Goal: Task Accomplishment & Management: Manage account settings

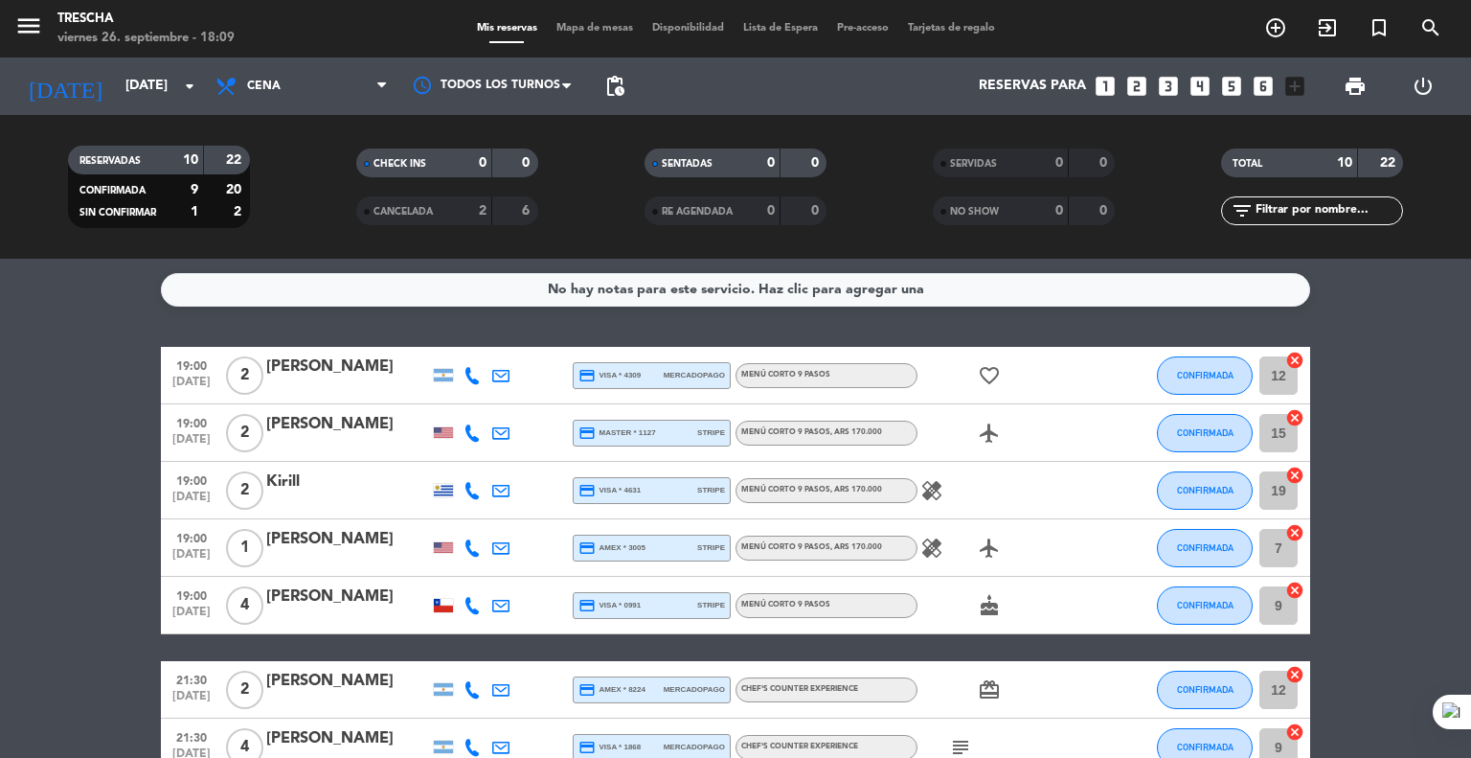
click at [63, 572] on bookings-row "19:00 [DATE] 2 [PERSON_NAME] credit_card visa * 4309 mercadopago Menú corto 9 p…" at bounding box center [735, 648] width 1471 height 602
click at [105, 484] on bookings-row "19:00 [DATE] 2 [PERSON_NAME] credit_card visa * 4309 mercadopago Menú corto 9 p…" at bounding box center [735, 648] width 1471 height 602
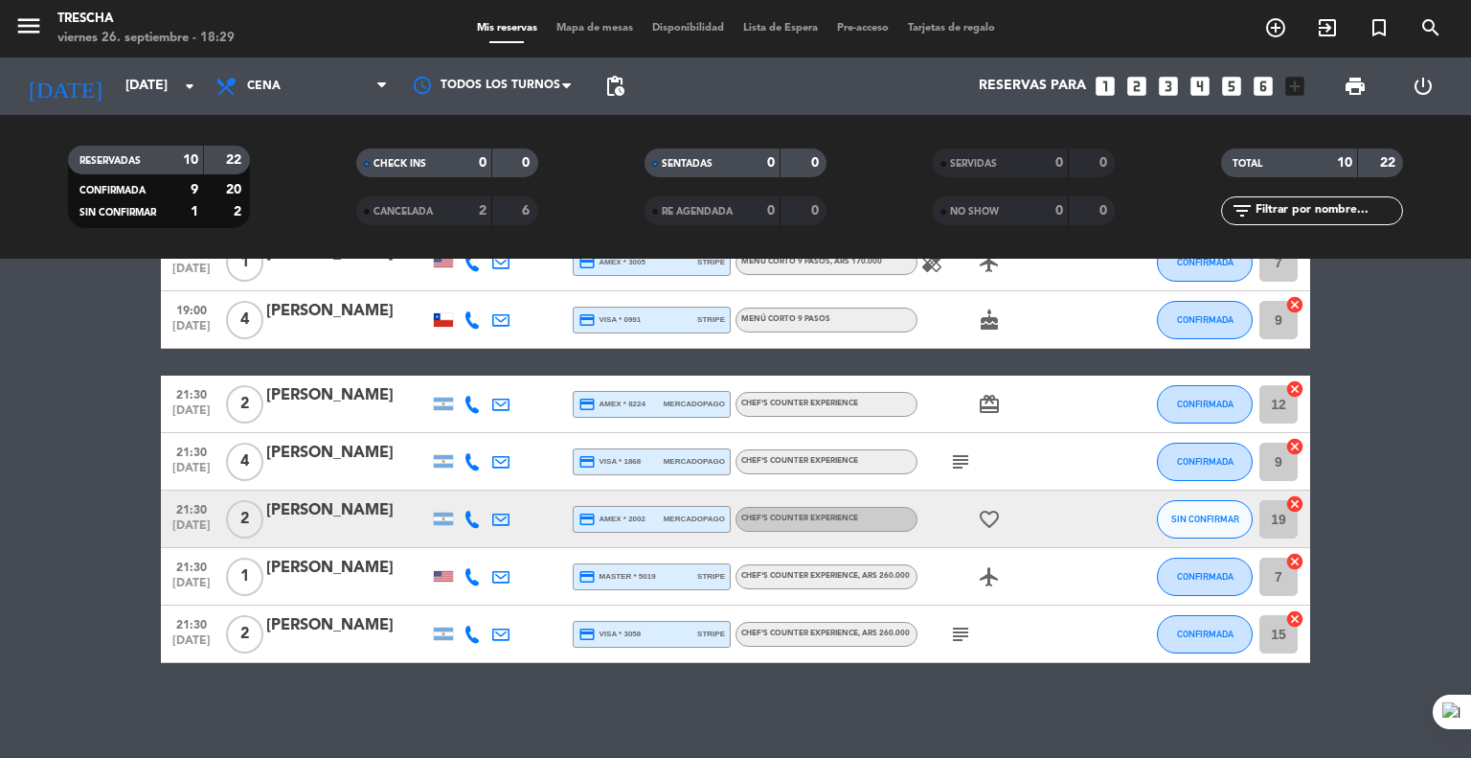
click at [949, 470] on icon "subject" at bounding box center [960, 461] width 23 height 23
click at [950, 636] on icon "subject" at bounding box center [960, 634] width 23 height 23
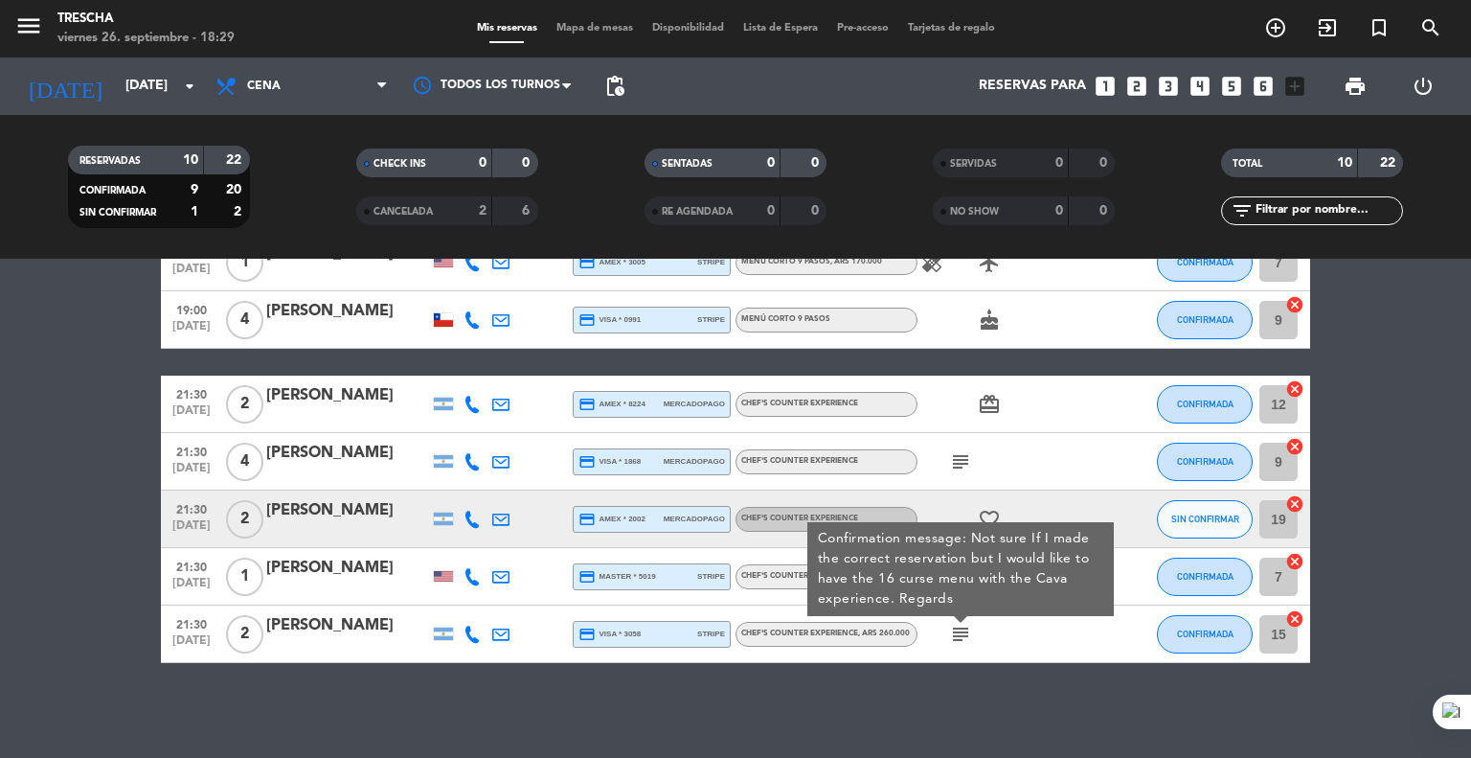
click at [18, 464] on bookings-row "19:00 [DATE] 2 [PERSON_NAME] credit_card visa * 4309 mercadopago Menú corto 9 p…" at bounding box center [735, 362] width 1471 height 602
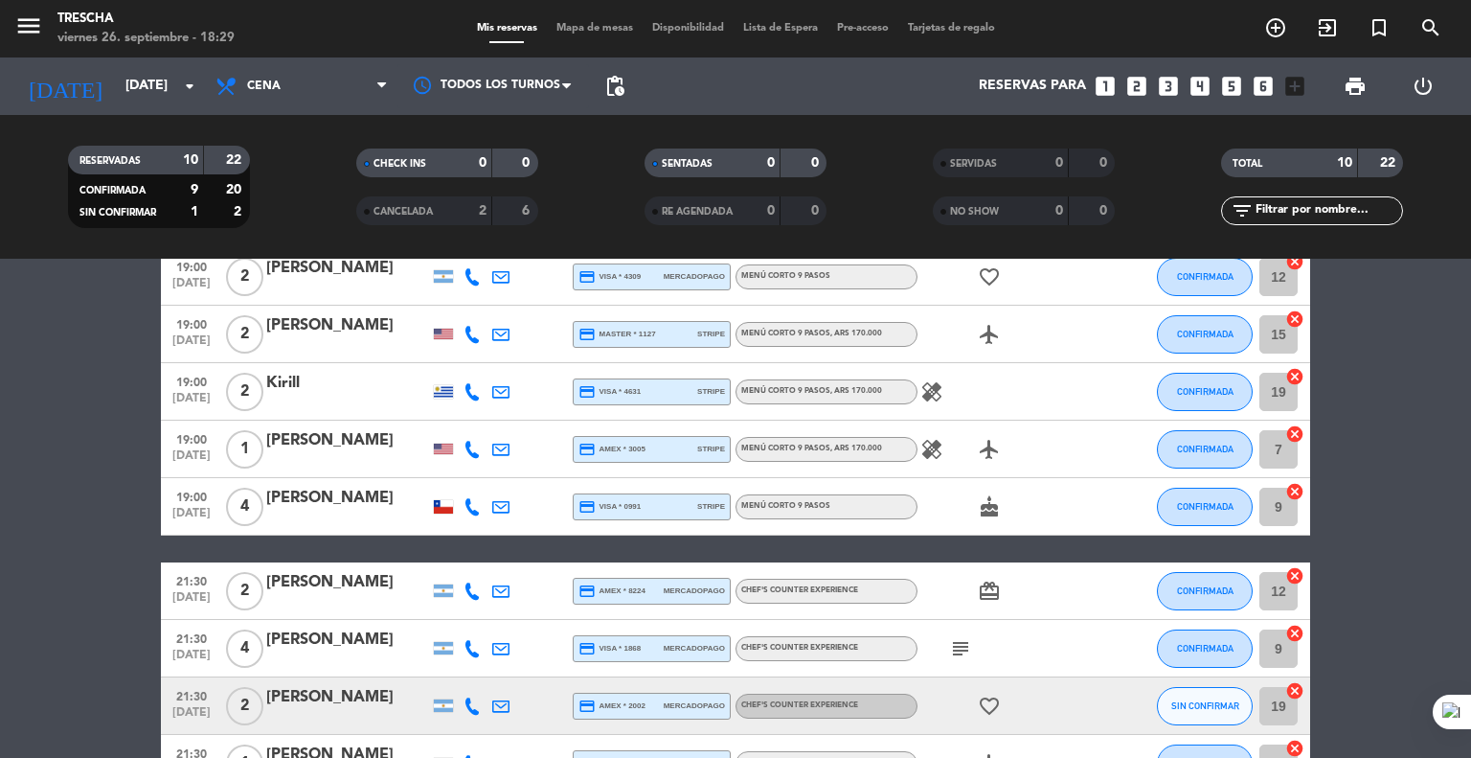
scroll to position [0, 0]
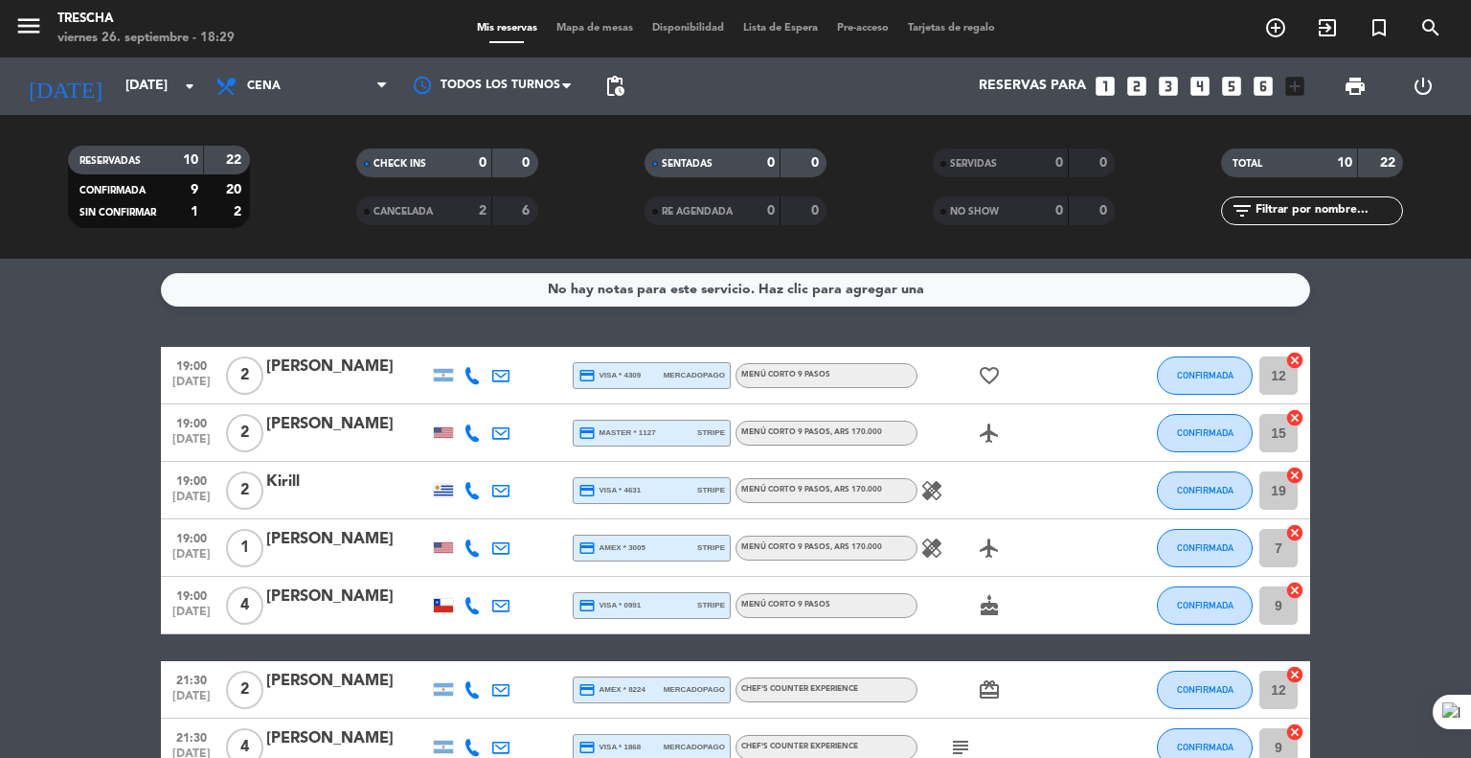
click at [70, 500] on bookings-row "19:00 [DATE] 2 [PERSON_NAME] credit_card visa * 4309 mercadopago Menú corto 9 p…" at bounding box center [735, 648] width 1471 height 602
click at [438, 487] on div at bounding box center [443, 490] width 19 height 13
click at [1173, 437] on button "CONFIRMADA" at bounding box center [1205, 433] width 96 height 38
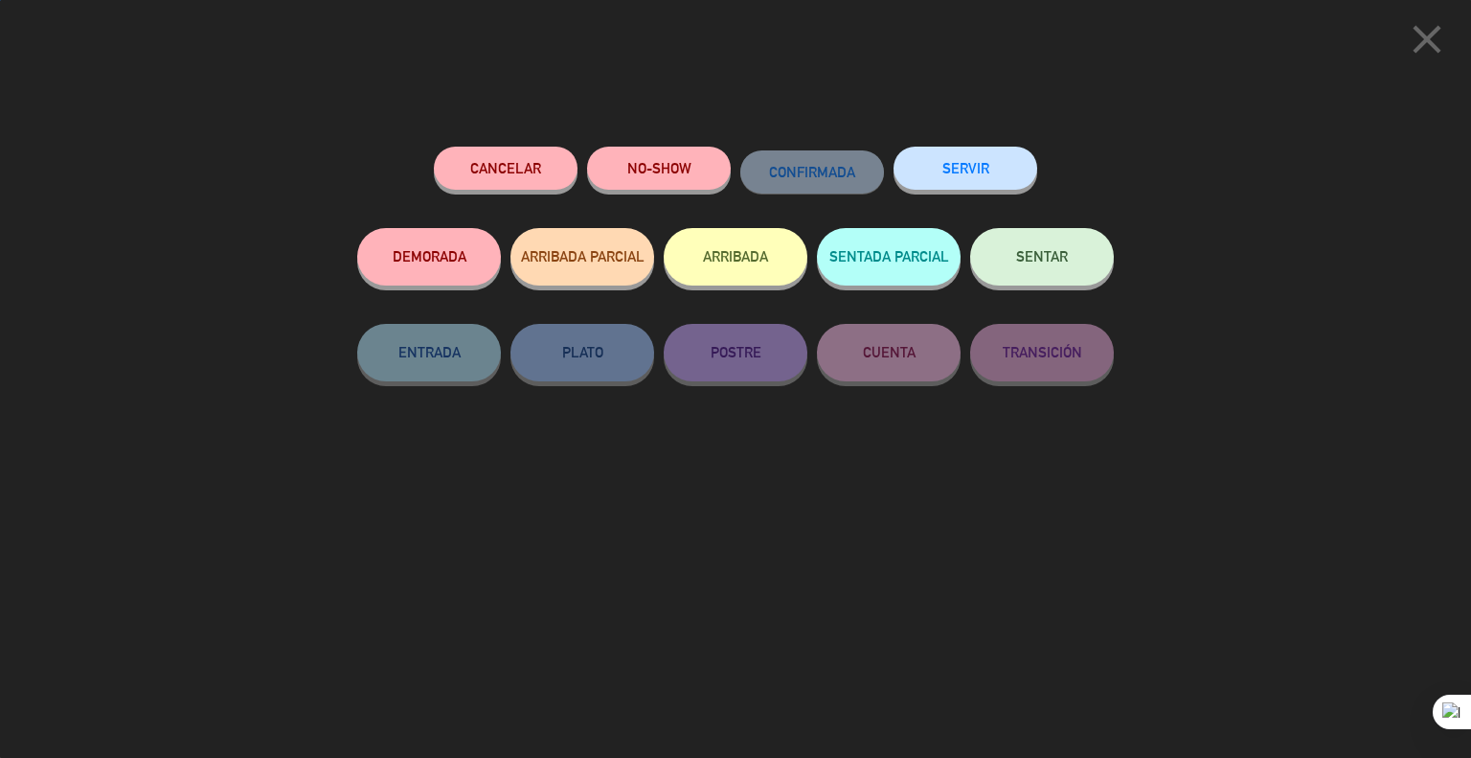
click at [1025, 250] on span "SENTAR" at bounding box center [1042, 256] width 52 height 16
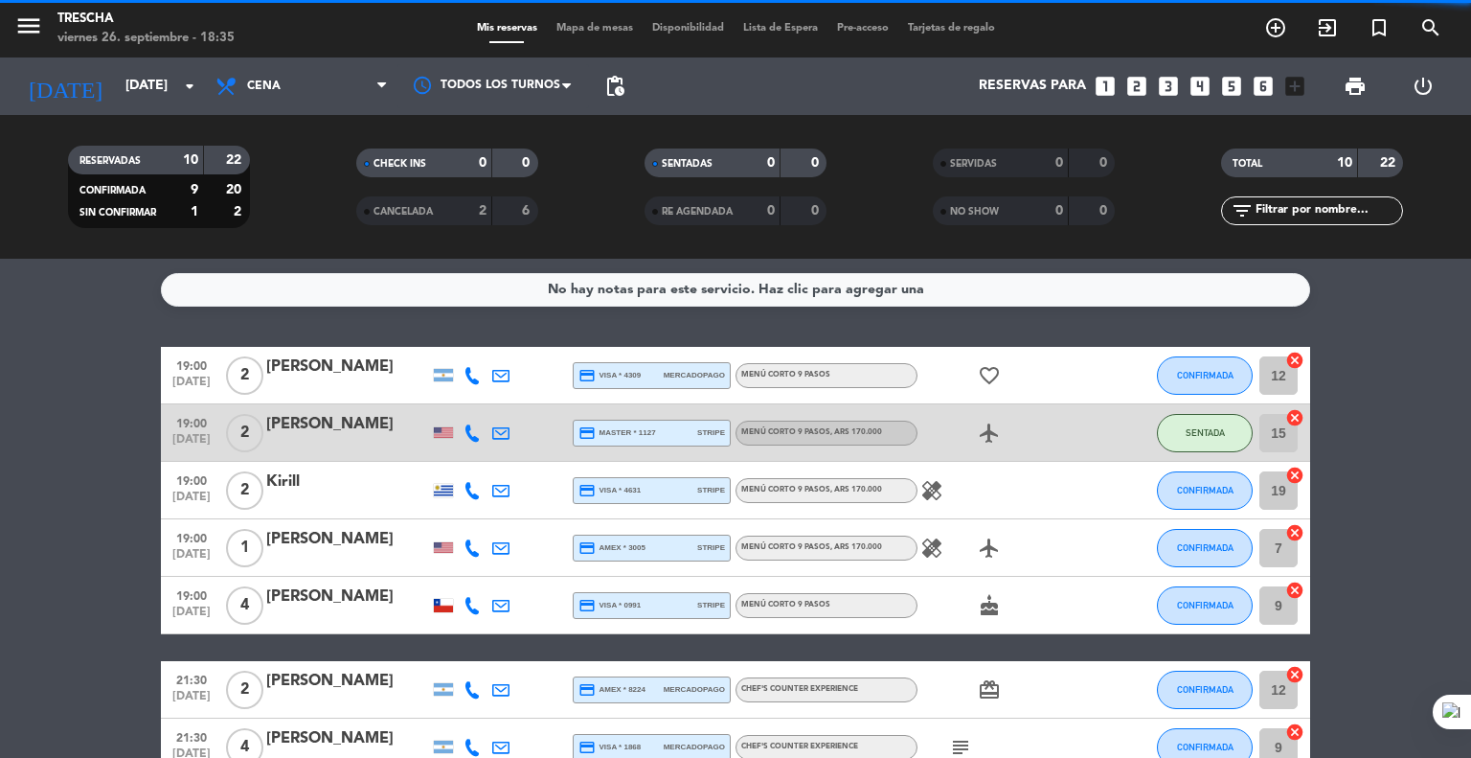
click at [65, 353] on bookings-row "19:00 [DATE] 2 [PERSON_NAME] credit_card visa * 4309 mercadopago Menú corto 9 p…" at bounding box center [735, 648] width 1471 height 602
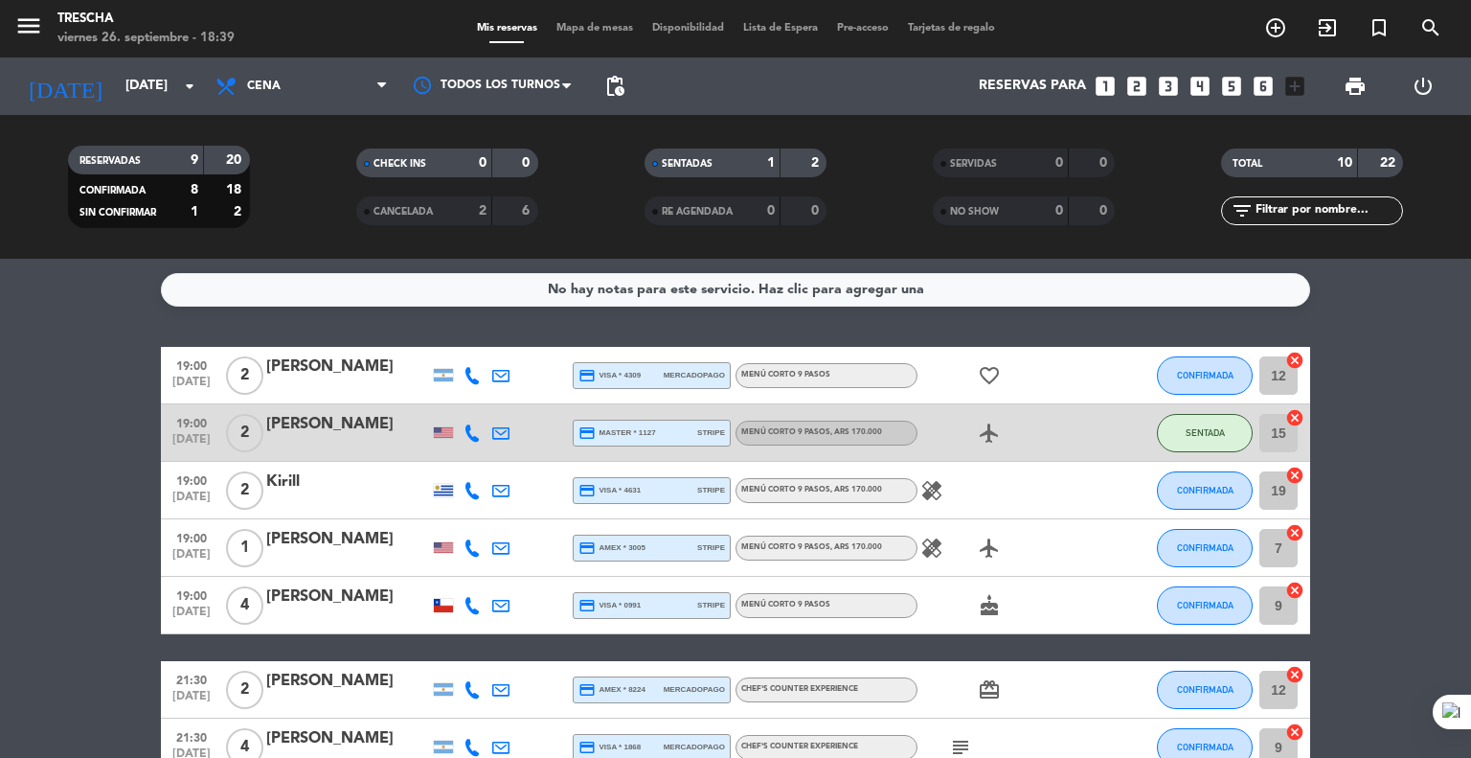
click at [111, 451] on bookings-row "19:00 [DATE] 2 [PERSON_NAME] credit_card visa * 4309 mercadopago Menú corto 9 p…" at bounding box center [735, 648] width 1471 height 602
click at [12, 545] on bookings-row "19:00 [DATE] 2 [PERSON_NAME] credit_card visa * 4309 mercadopago Menú corto 9 p…" at bounding box center [735, 648] width 1471 height 602
click at [70, 402] on bookings-row "19:00 [DATE] 2 [PERSON_NAME] credit_card visa * 4309 mercadopago Menú corto 9 p…" at bounding box center [735, 648] width 1471 height 602
click at [15, 590] on bookings-row "19:00 [DATE] 2 [PERSON_NAME] credit_card visa * 4309 mercadopago Menú corto 9 p…" at bounding box center [735, 648] width 1471 height 602
click at [88, 448] on bookings-row "19:00 [DATE] 2 [PERSON_NAME] credit_card visa * 4309 mercadopago Menú corto 9 p…" at bounding box center [735, 648] width 1471 height 602
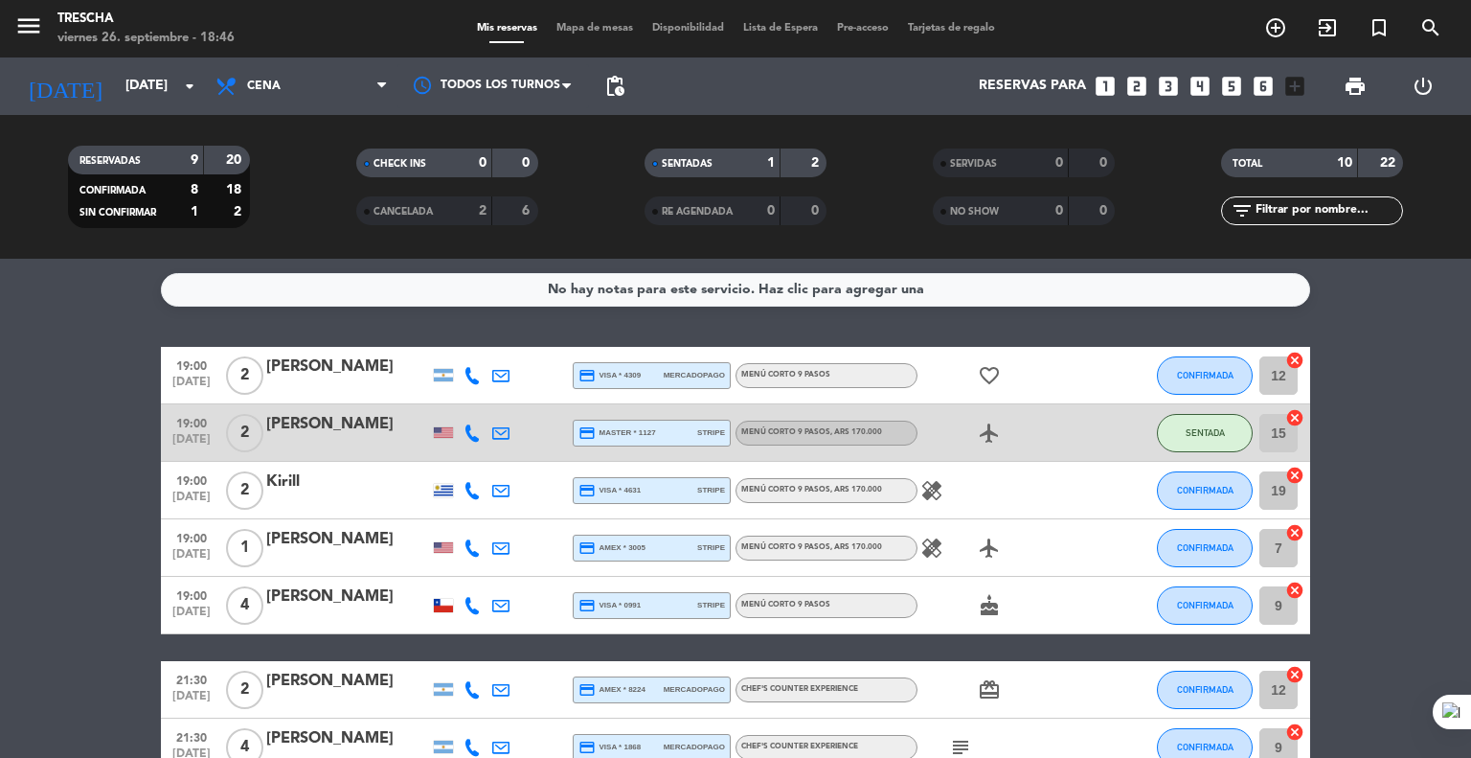
click at [114, 462] on bookings-row "19:00 [DATE] 2 [PERSON_NAME] credit_card visa * 4309 mercadopago Menú corto 9 p…" at bounding box center [735, 648] width 1471 height 602
click at [1212, 497] on button "CONFIRMADA" at bounding box center [1205, 490] width 96 height 38
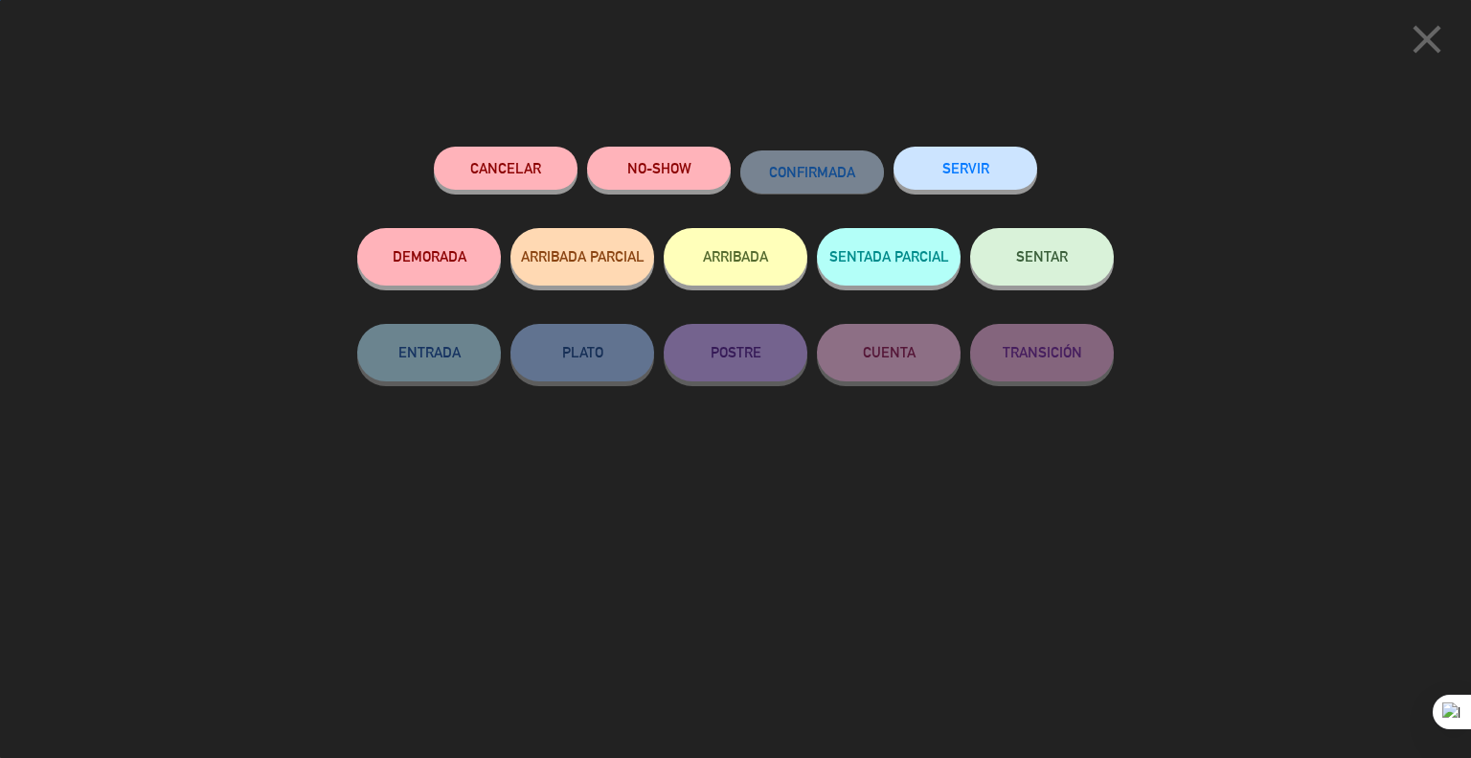
click at [1059, 263] on span "SENTAR" at bounding box center [1042, 256] width 52 height 16
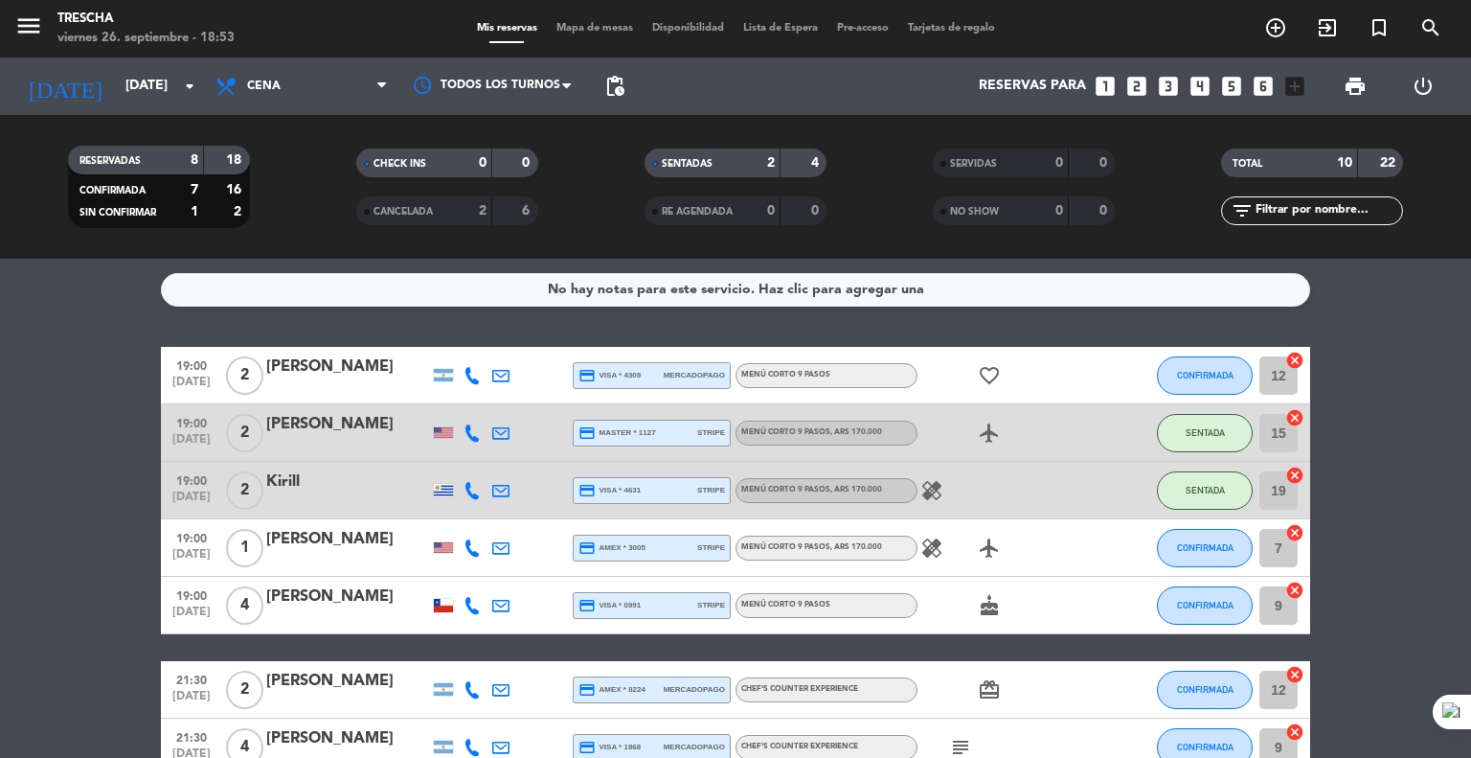
click at [12, 578] on bookings-row "19:00 [DATE] 2 [PERSON_NAME] credit_card visa * 4309 mercadopago Menú corto 9 p…" at bounding box center [735, 648] width 1471 height 602
click at [1241, 383] on button "CONFIRMADA" at bounding box center [1205, 375] width 96 height 38
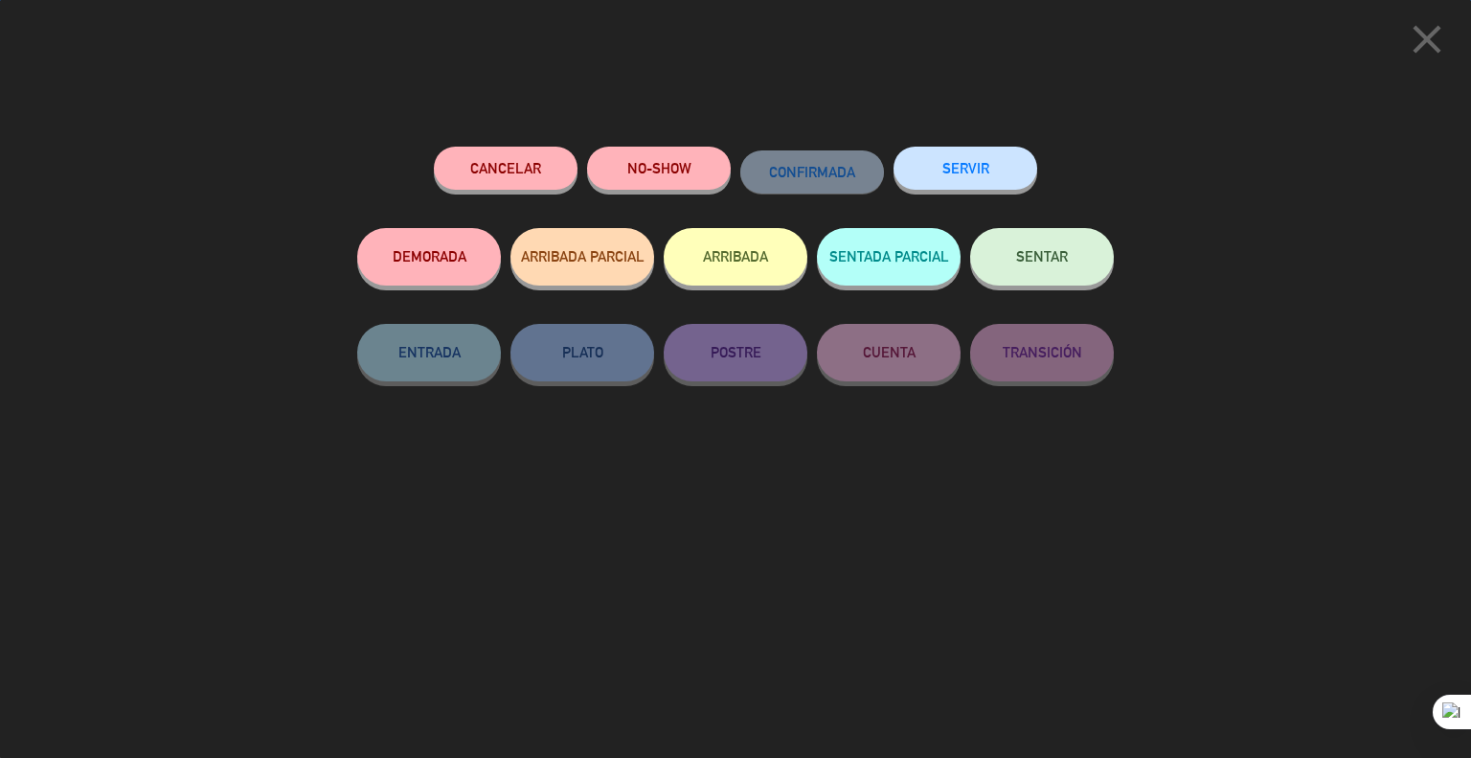
click at [1096, 286] on div "SENTAR" at bounding box center [1042, 276] width 144 height 96
click at [1073, 265] on button "SENTAR" at bounding box center [1042, 256] width 144 height 57
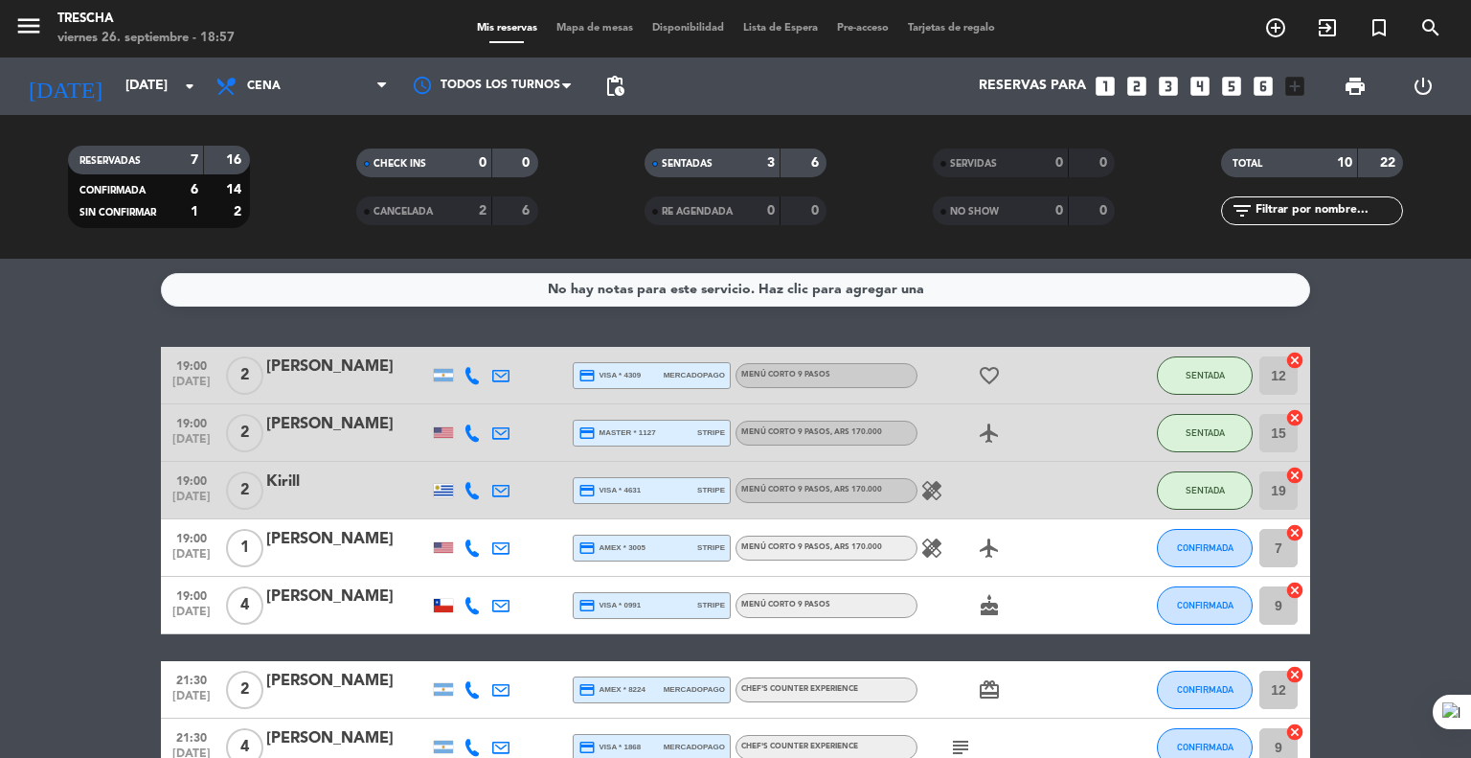
click at [0, 468] on bookings-row "19:00 [DATE] 2 [PERSON_NAME] credit_card visa * 4309 mercadopago Menú corto 9 p…" at bounding box center [735, 648] width 1471 height 602
click at [0, 338] on div "No hay notas para este servicio. Haz clic para agregar una 19:00 [DATE] 2 [PERS…" at bounding box center [735, 508] width 1471 height 499
click at [1187, 624] on button "CONFIRMADA" at bounding box center [1205, 605] width 96 height 38
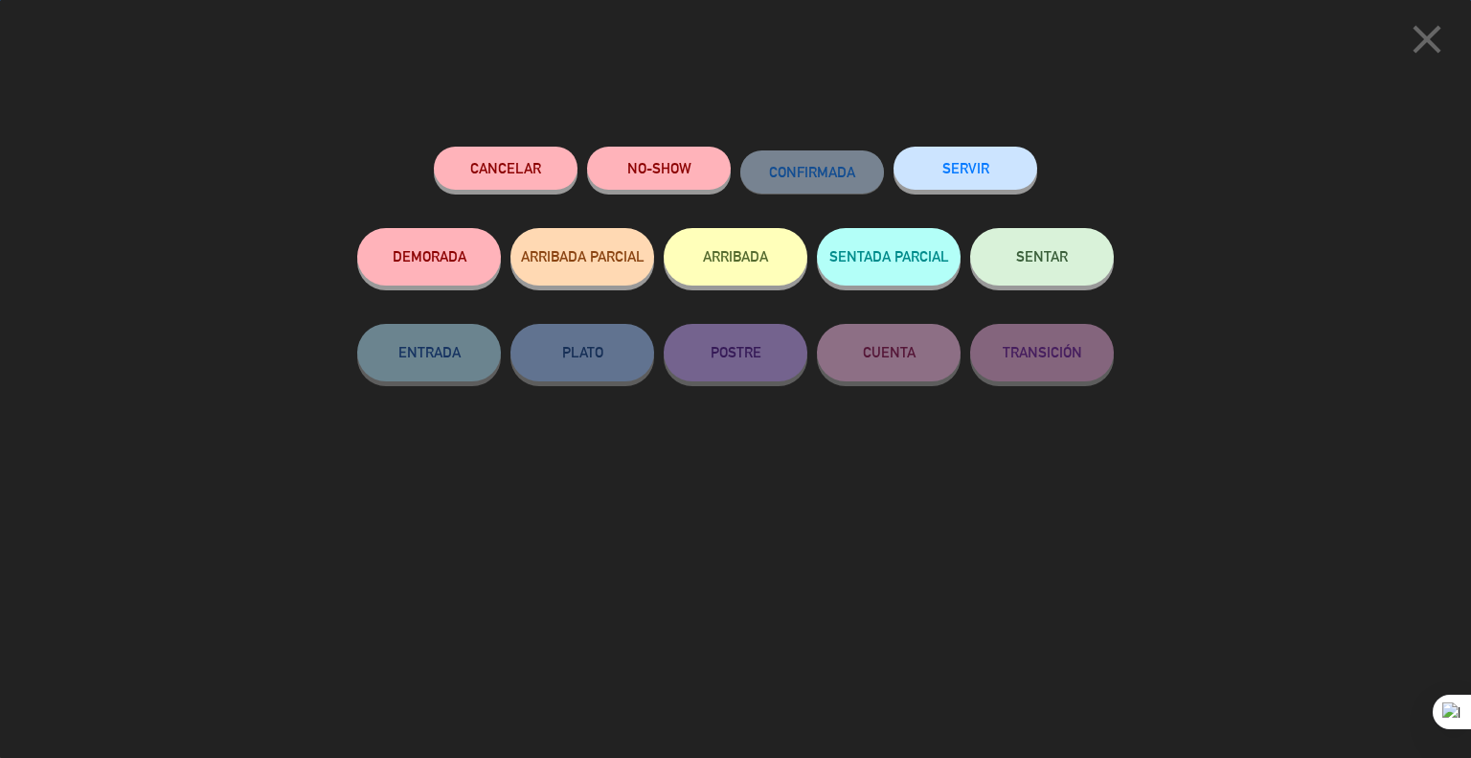
click at [1043, 262] on span "SENTAR" at bounding box center [1042, 256] width 52 height 16
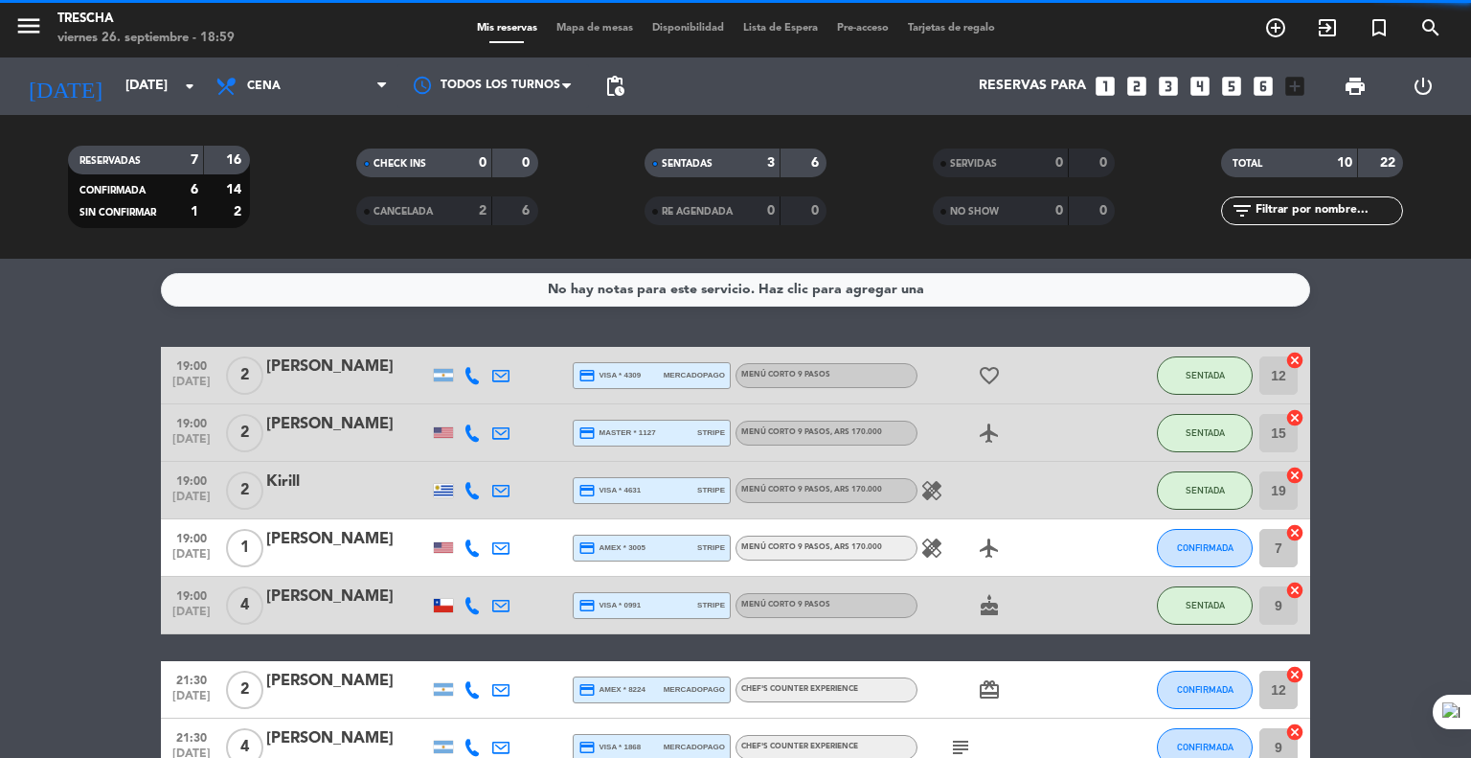
click at [54, 375] on bookings-row "19:00 [DATE] 2 [PERSON_NAME] credit_card visa * 4309 mercadopago Menú corto 9 p…" at bounding box center [735, 648] width 1471 height 602
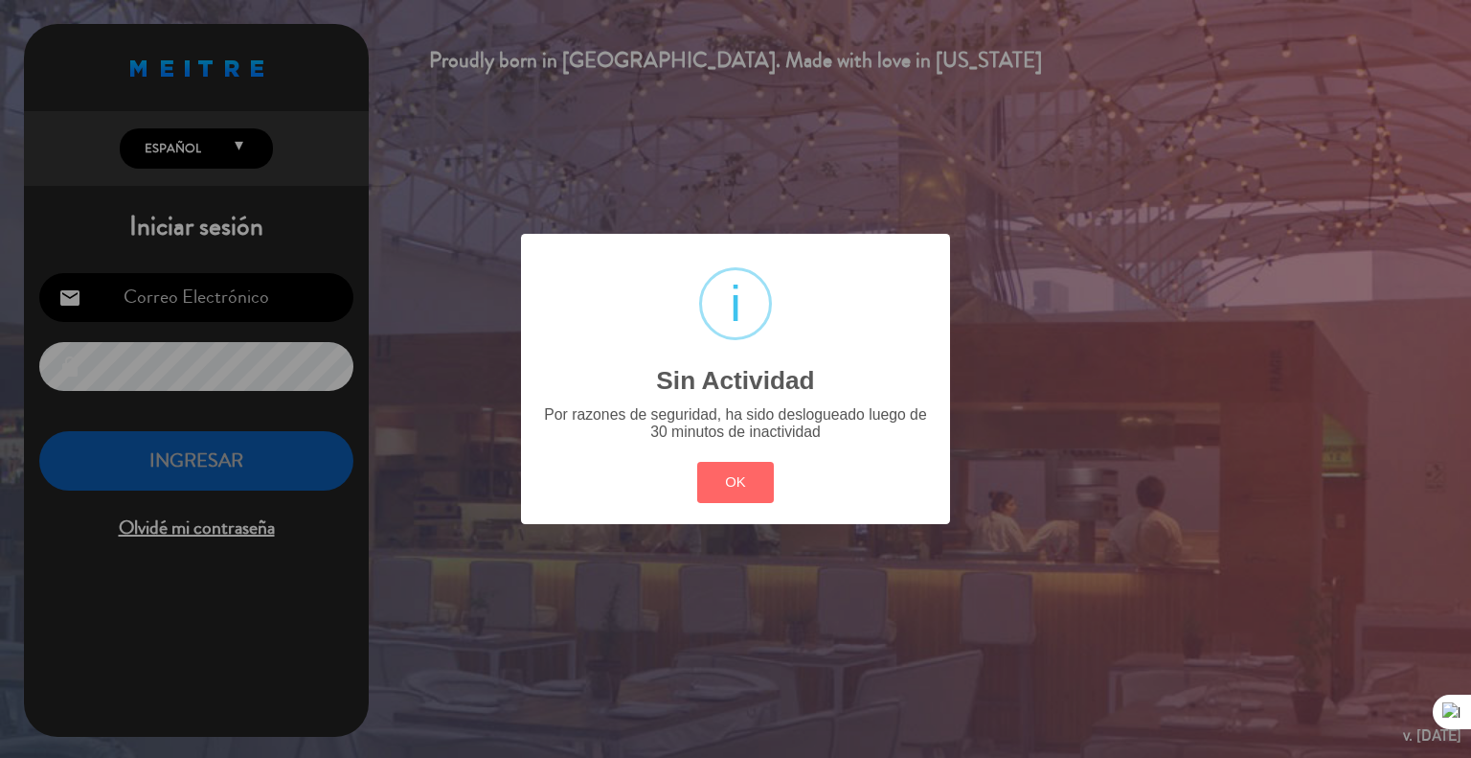
type input "[EMAIL_ADDRESS][DOMAIN_NAME]"
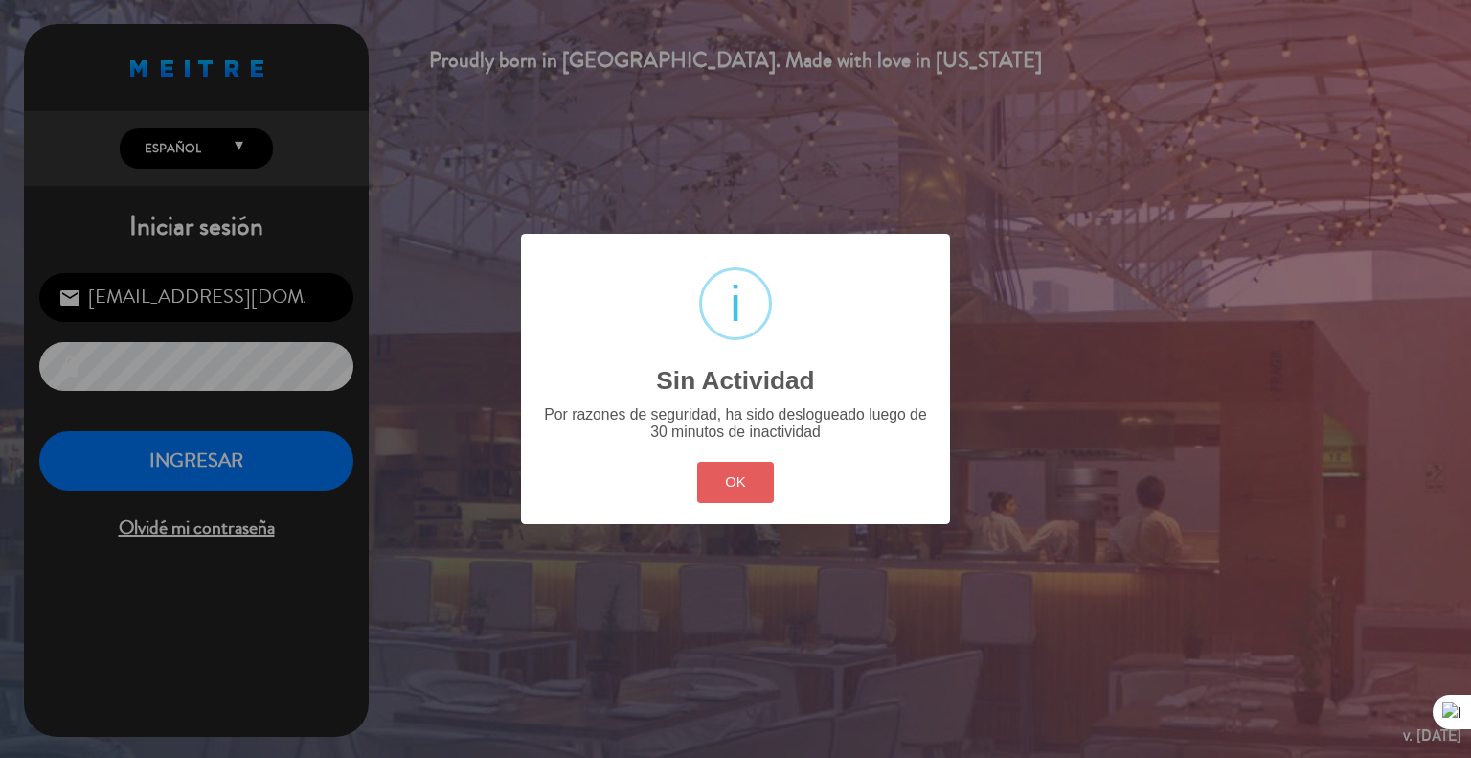
click at [758, 481] on button "OK" at bounding box center [736, 482] width 78 height 41
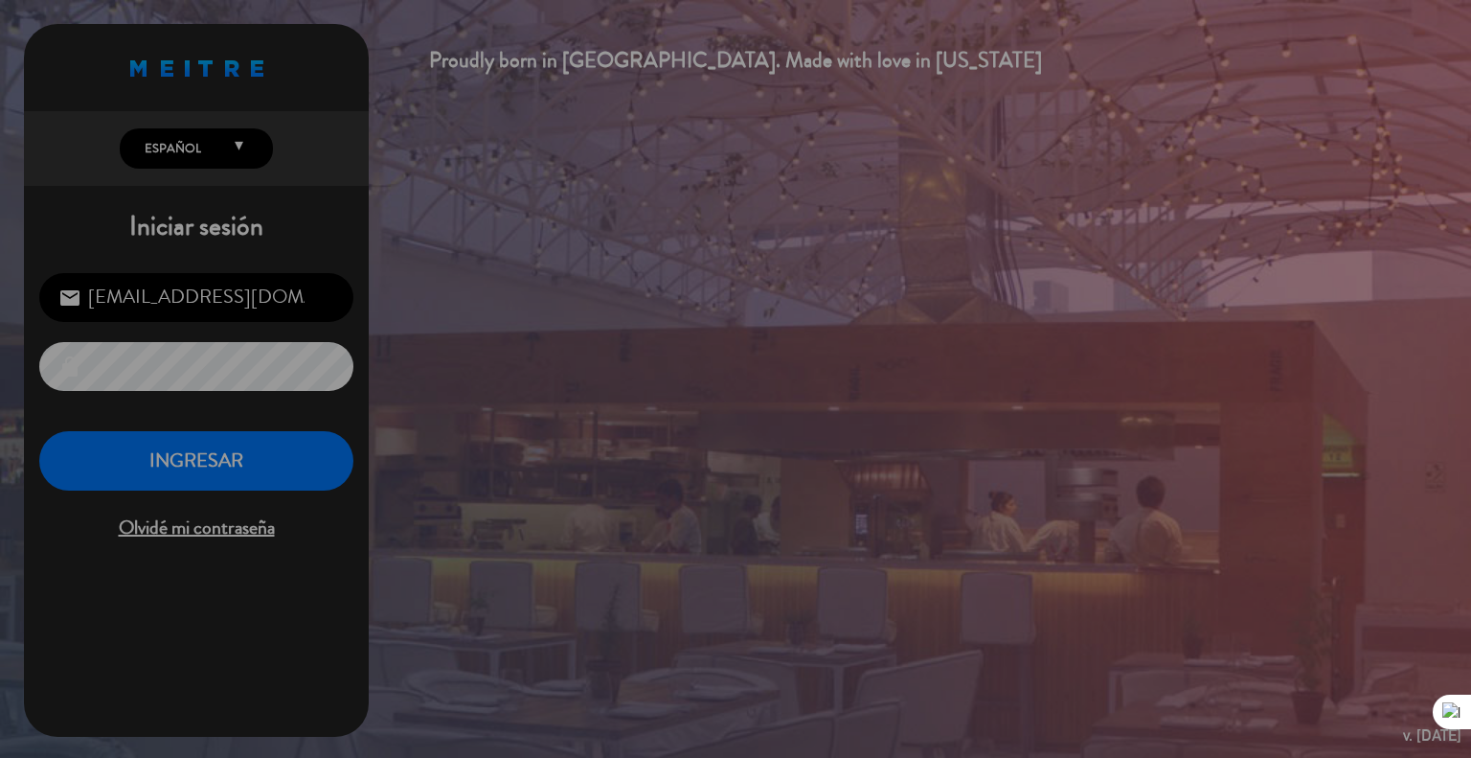
click at [1276, 385] on div "Proudly born in [GEOGRAPHIC_DATA]. Made with love in [US_STATE] English Español…" at bounding box center [735, 379] width 1471 height 758
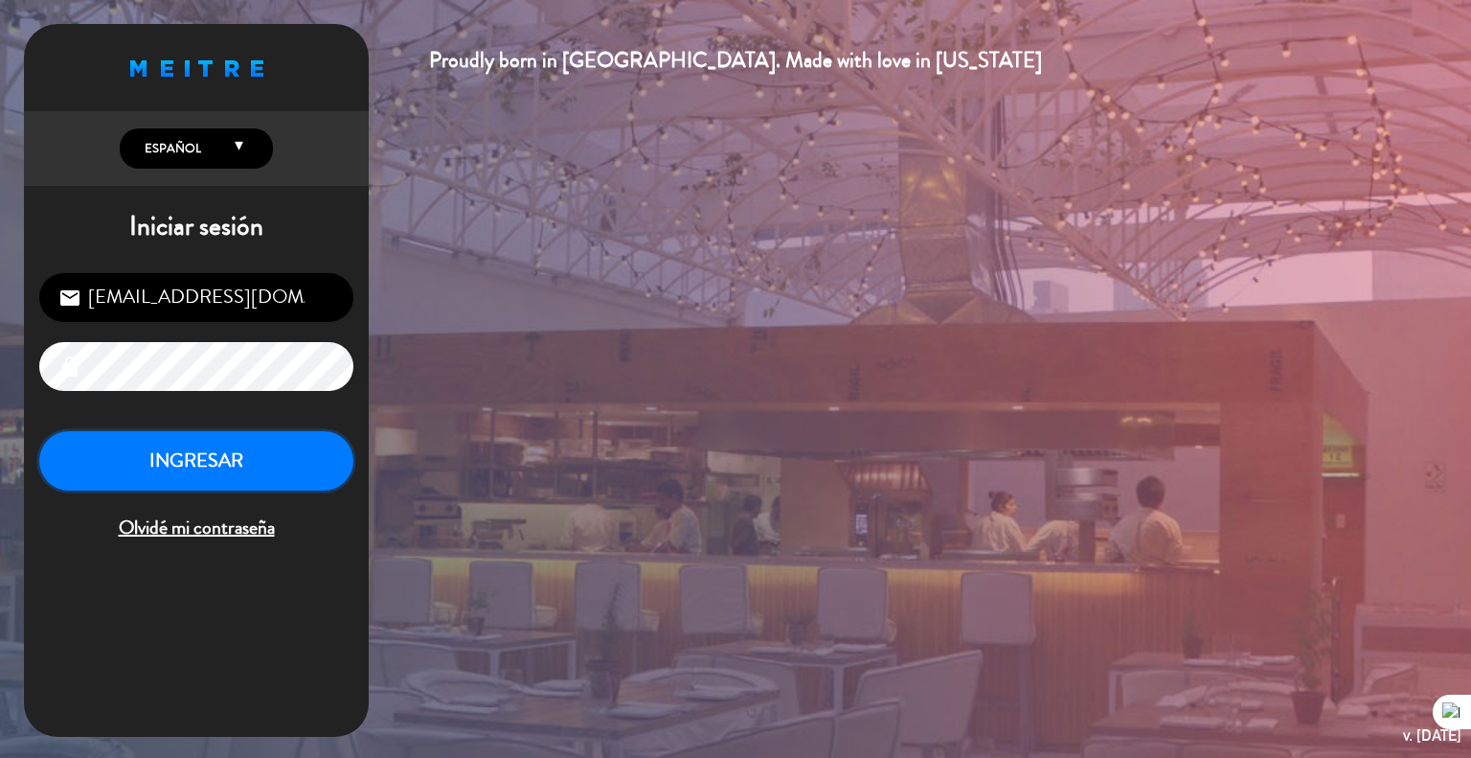
click at [180, 464] on button "INGRESAR" at bounding box center [196, 461] width 314 height 60
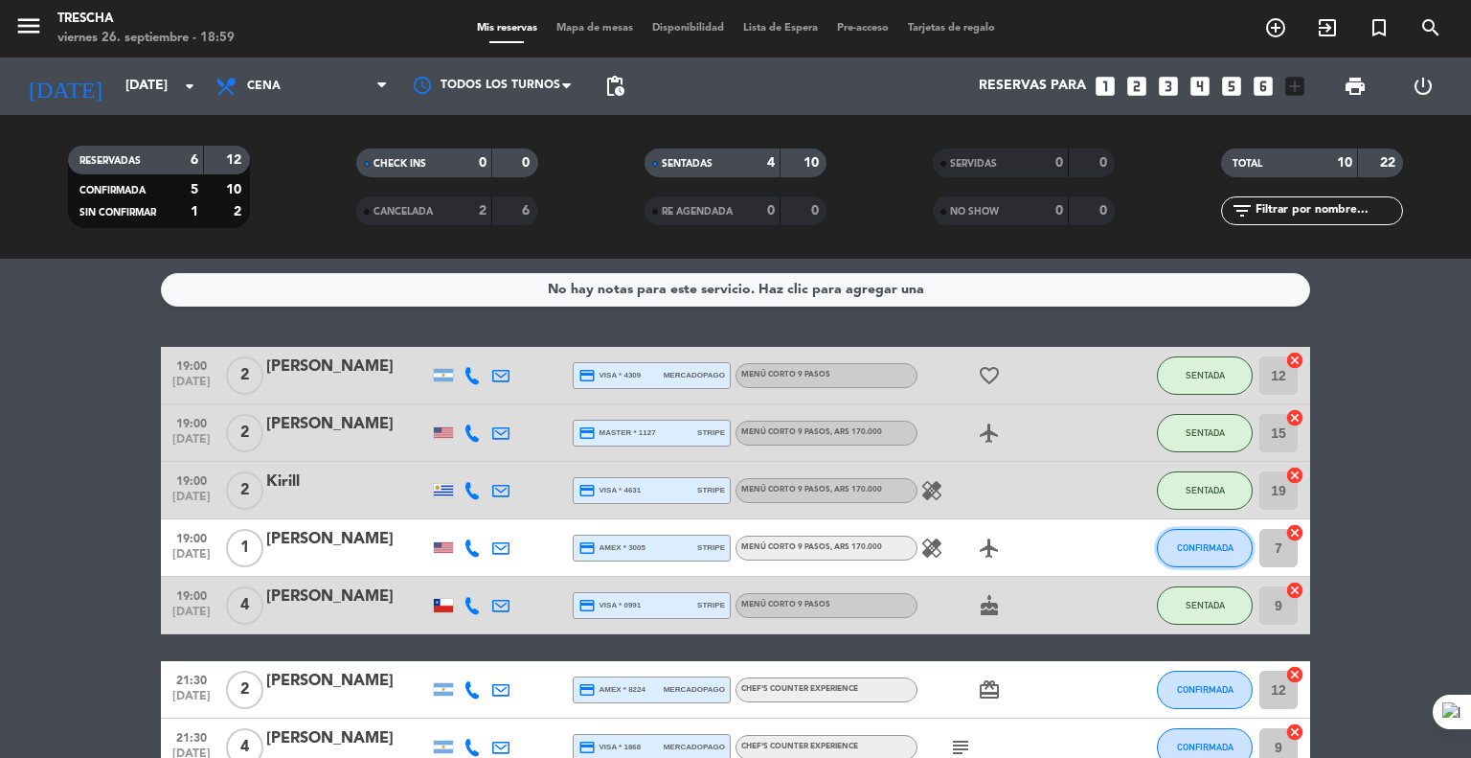
click at [1215, 544] on span "CONFIRMADA" at bounding box center [1205, 547] width 57 height 11
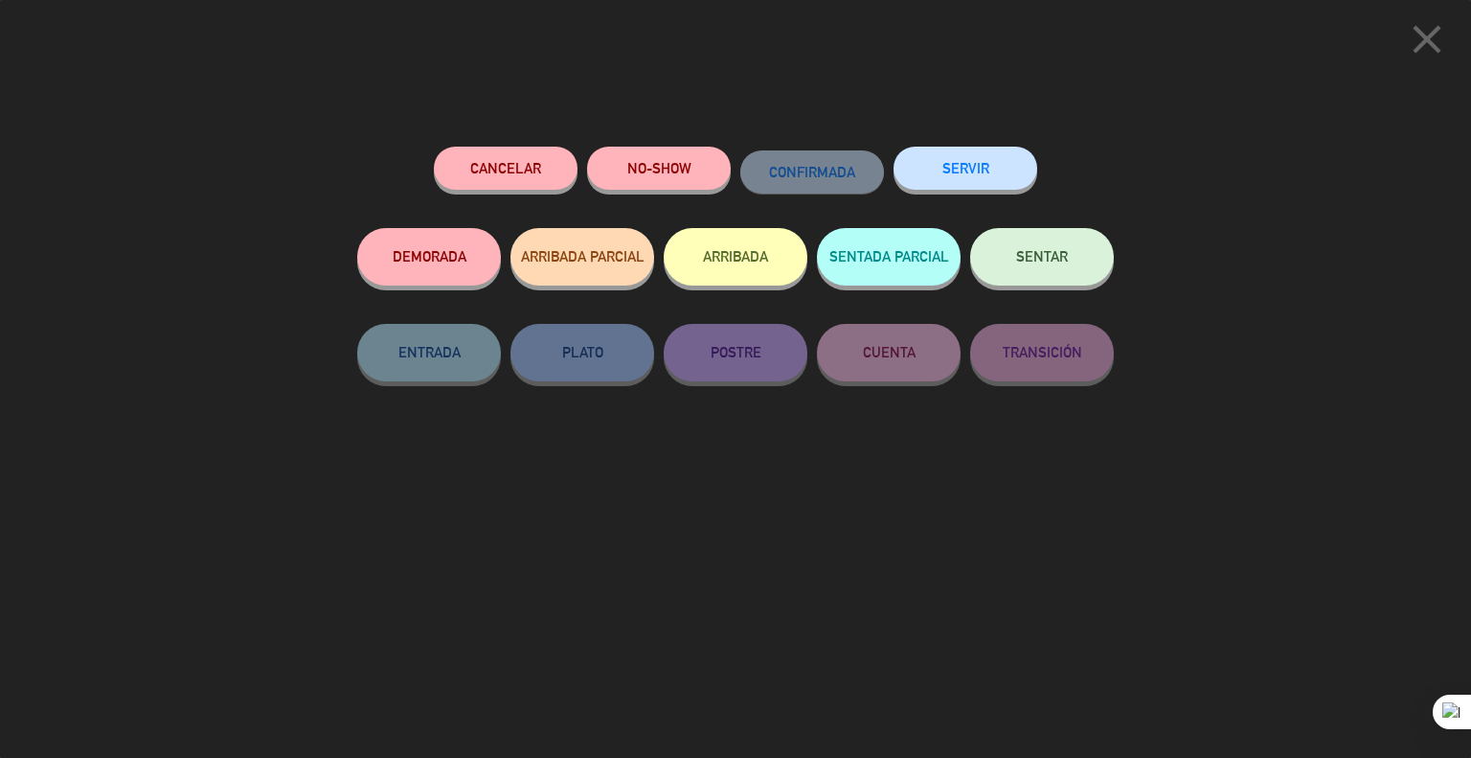
click at [1045, 274] on button "SENTAR" at bounding box center [1042, 256] width 144 height 57
